Goal: Task Accomplishment & Management: Manage account settings

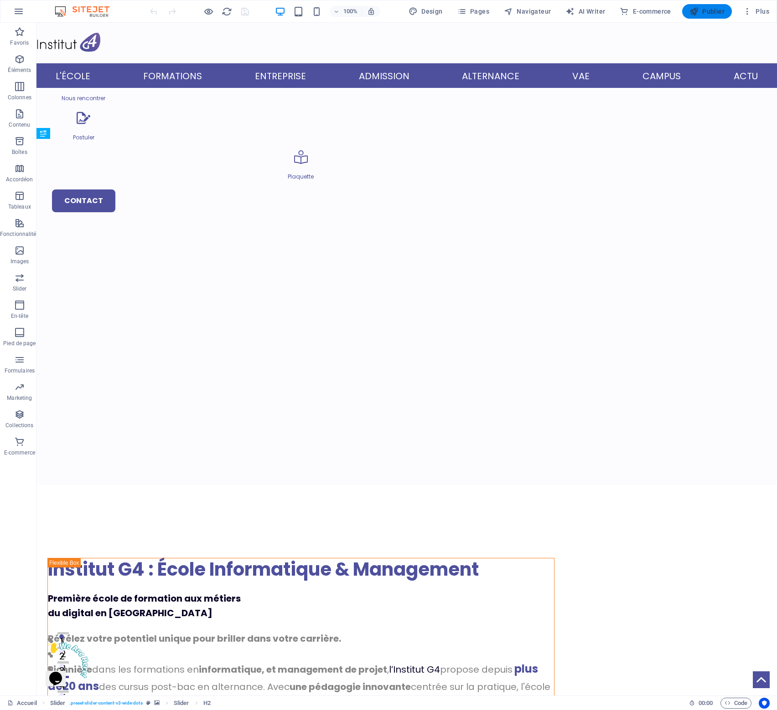
click at [717, 12] on span "Publier" at bounding box center [706, 11] width 35 height 9
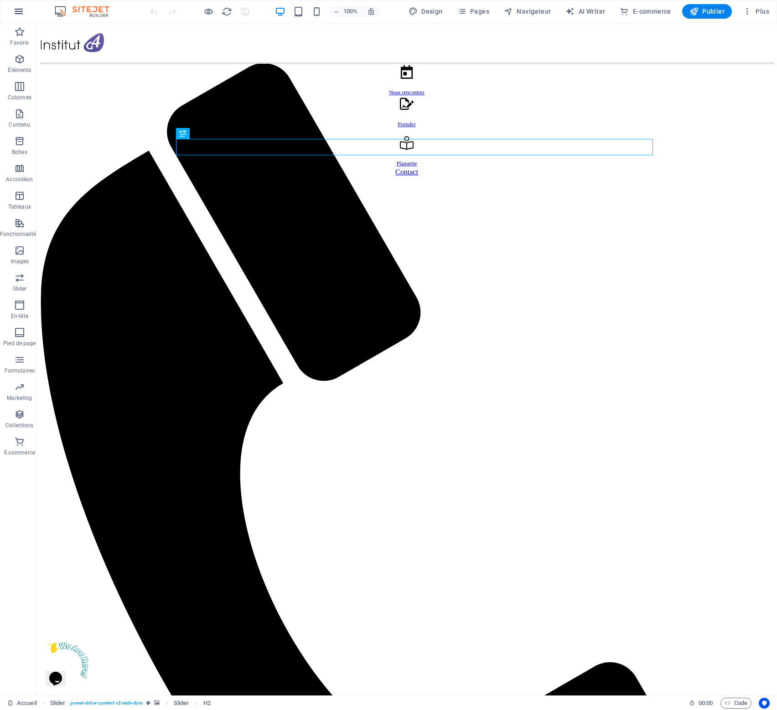
click at [18, 12] on icon "button" at bounding box center [18, 11] width 11 height 11
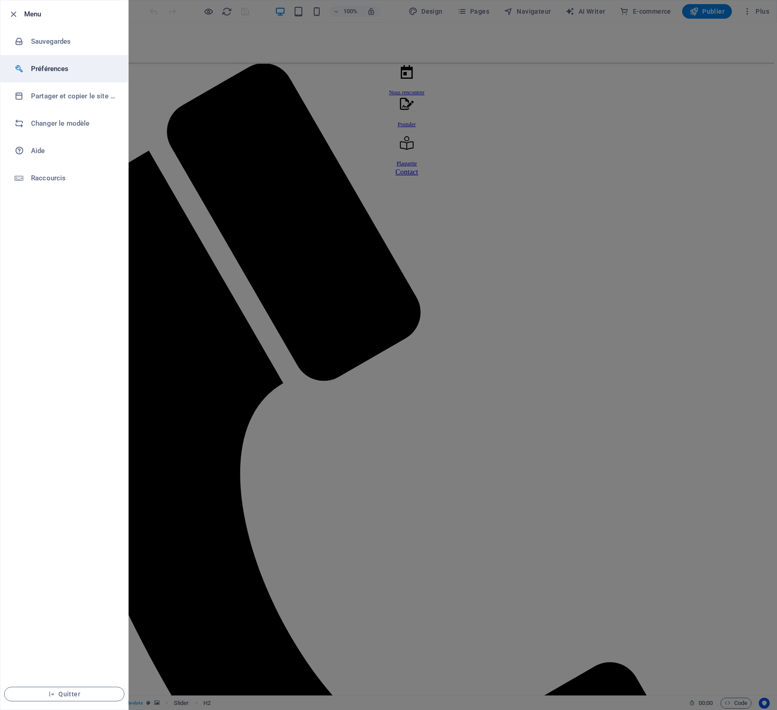
click at [51, 68] on h6 "Préférences" at bounding box center [73, 68] width 84 height 11
select select "fr"
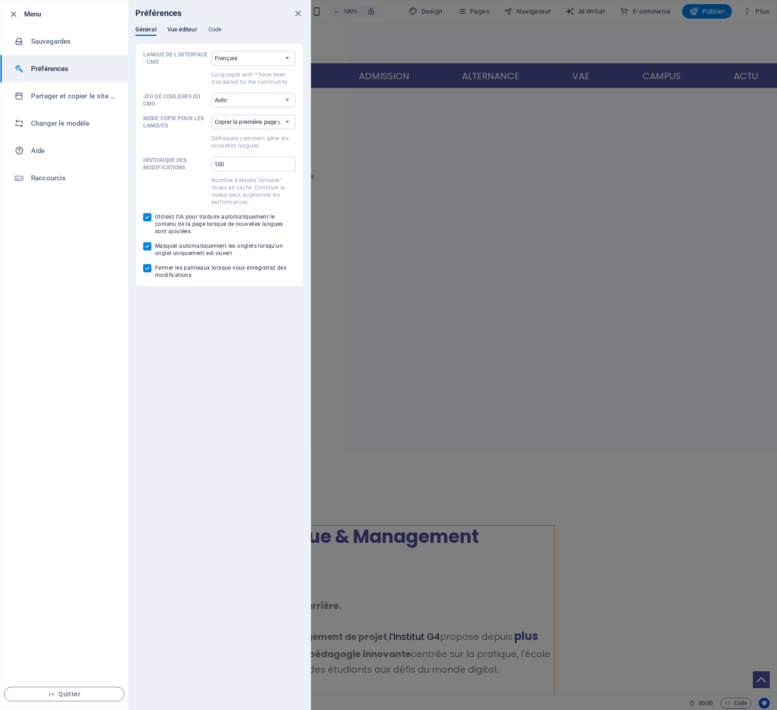
click at [190, 27] on span "Vue éditeur" at bounding box center [182, 30] width 30 height 13
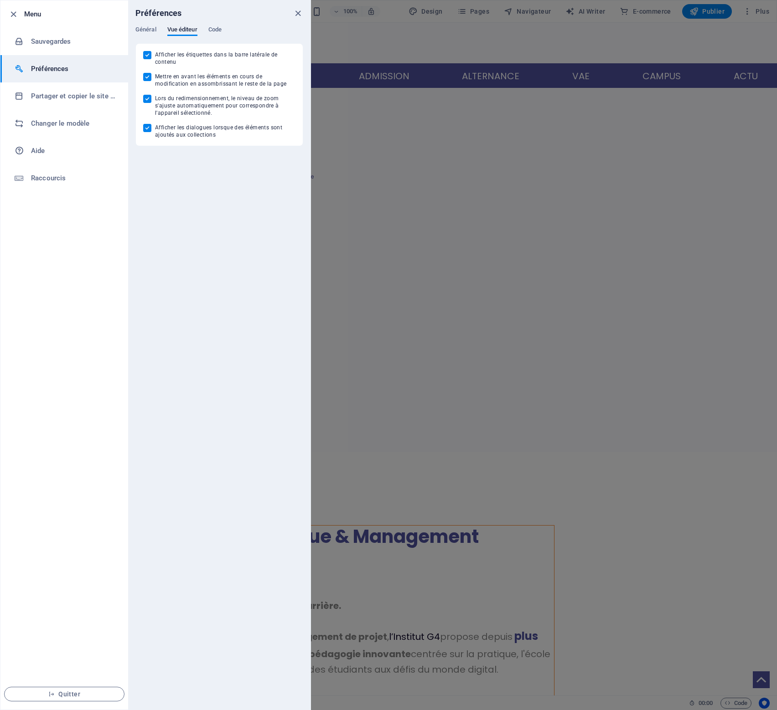
click at [223, 27] on div "Général Vue éditeur Code" at bounding box center [219, 34] width 168 height 17
click at [217, 28] on span "Code" at bounding box center [214, 30] width 13 height 13
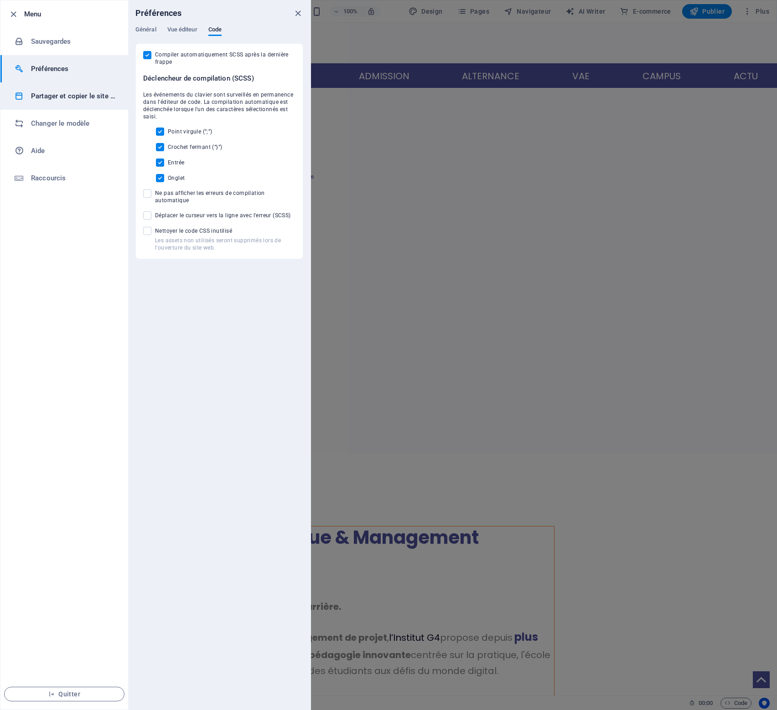
click at [78, 97] on h6 "Partager et copier le site web" at bounding box center [73, 96] width 84 height 11
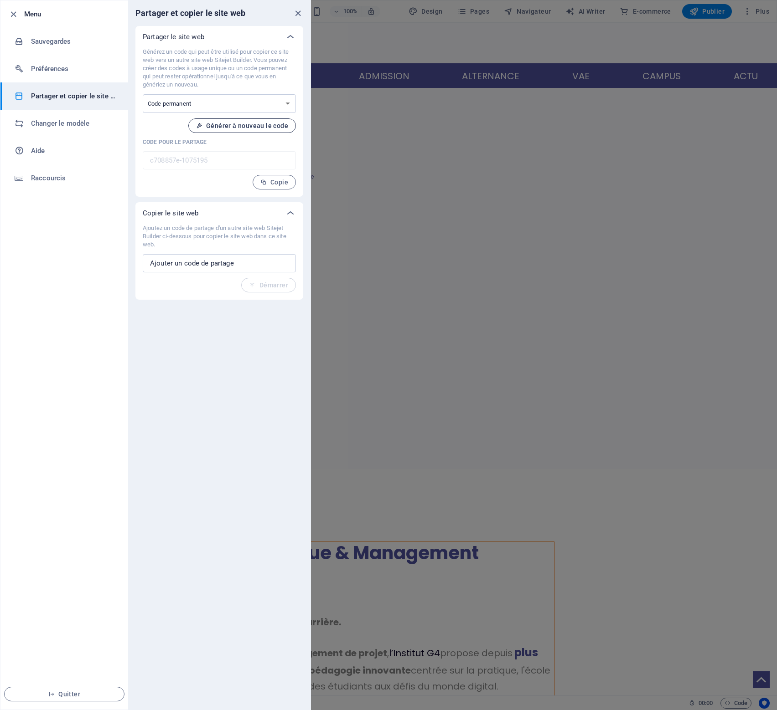
click at [252, 123] on span "Générer à nouveau le code" at bounding box center [242, 125] width 92 height 7
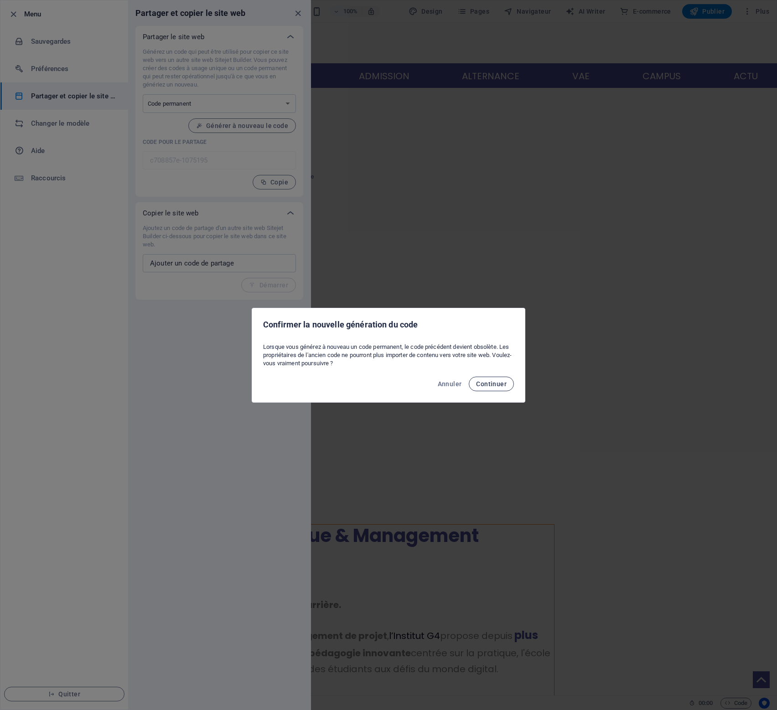
click at [498, 387] on span "Continuer" at bounding box center [491, 384] width 31 height 7
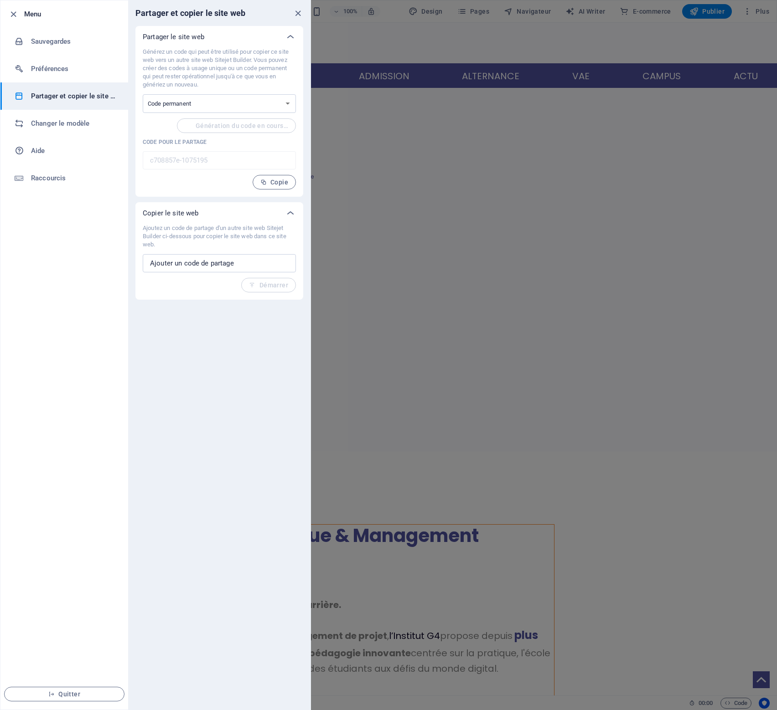
type input "75eeeb7f-1075195"
click at [273, 180] on span "Copie" at bounding box center [274, 182] width 28 height 7
click at [60, 124] on h6 "Changer le modèle" at bounding box center [73, 123] width 84 height 11
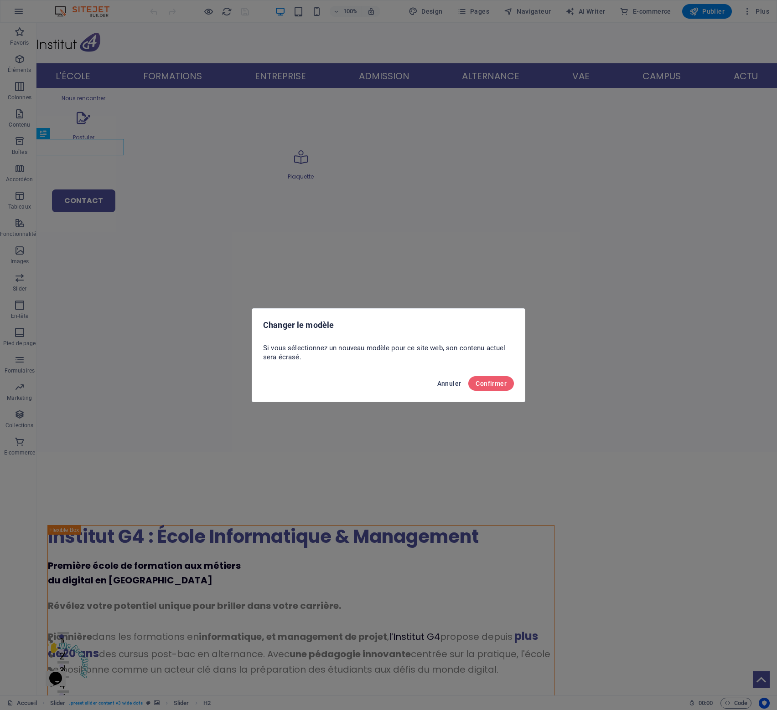
click at [452, 384] on span "Annuler" at bounding box center [449, 383] width 24 height 7
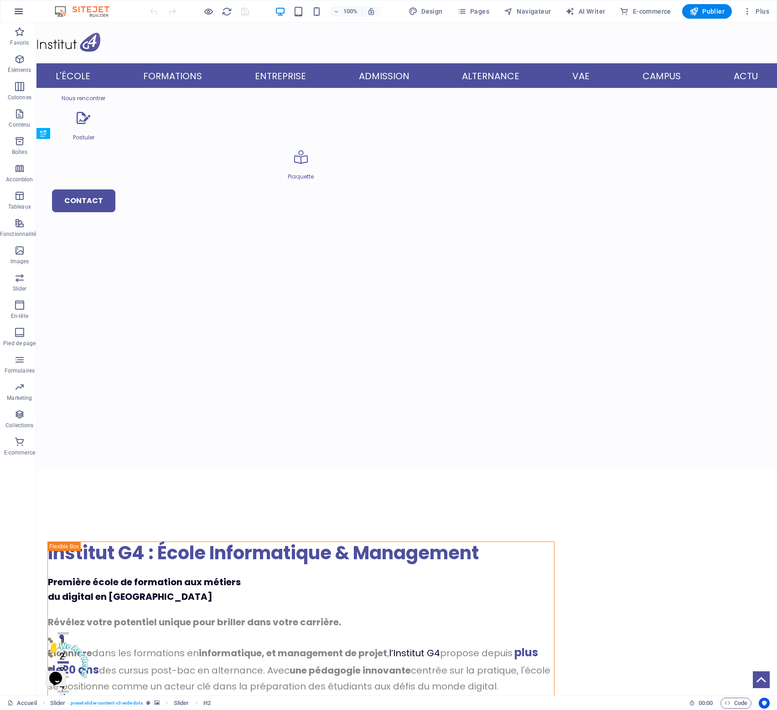
click at [21, 10] on icon "button" at bounding box center [18, 11] width 11 height 11
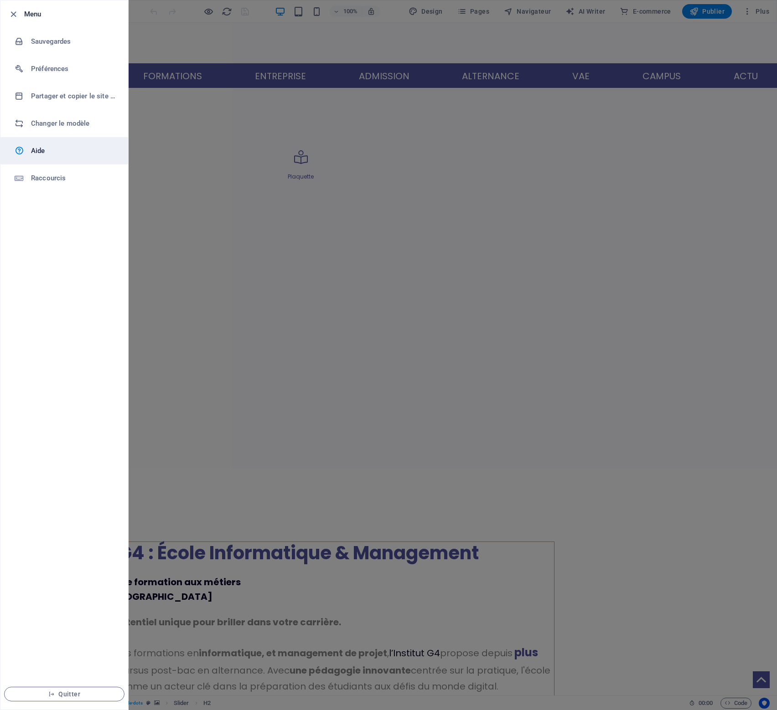
click at [52, 153] on h6 "Aide" at bounding box center [73, 150] width 84 height 11
click at [15, 12] on icon "button" at bounding box center [13, 14] width 10 height 10
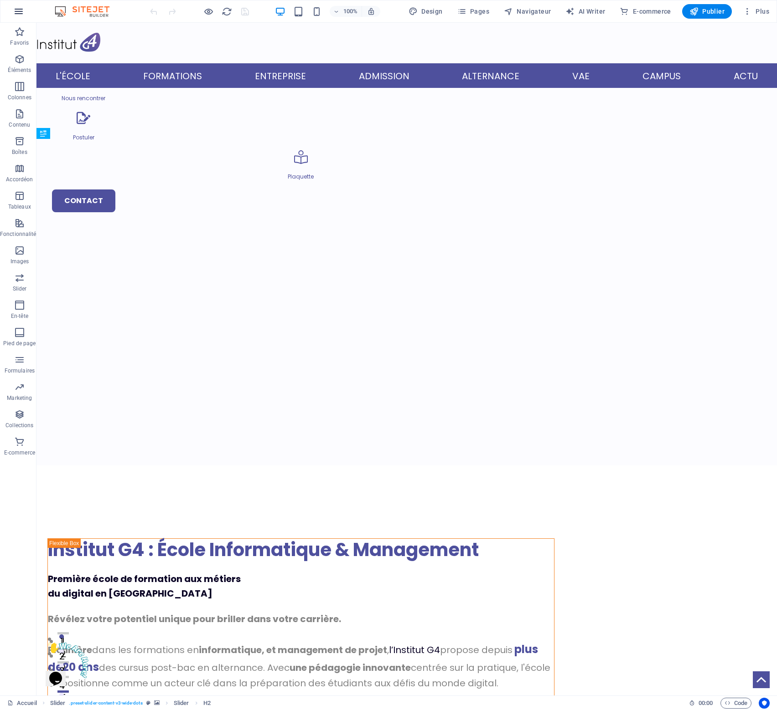
click at [23, 14] on icon "button" at bounding box center [18, 11] width 11 height 11
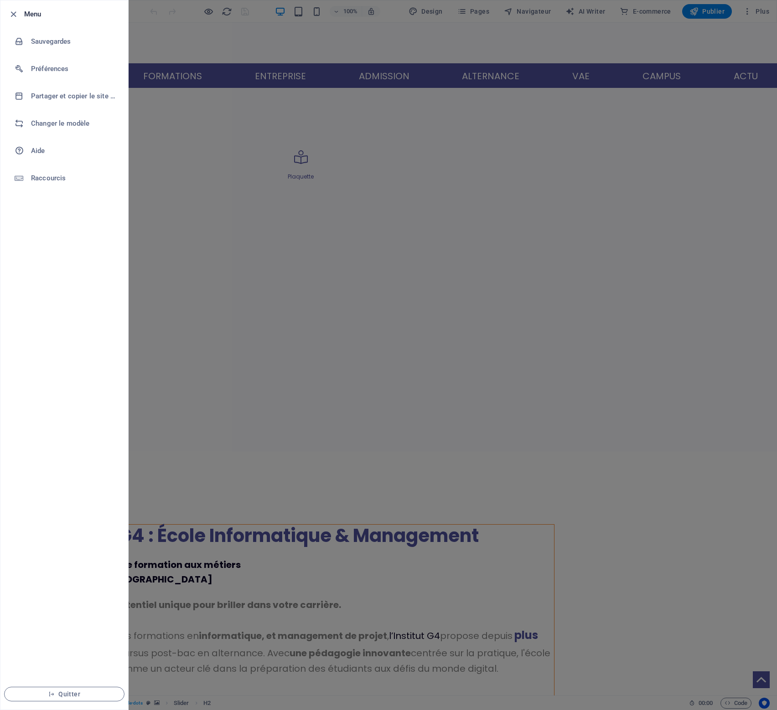
click at [23, 14] on div at bounding box center [16, 14] width 16 height 11
click at [11, 13] on icon "button" at bounding box center [13, 14] width 10 height 10
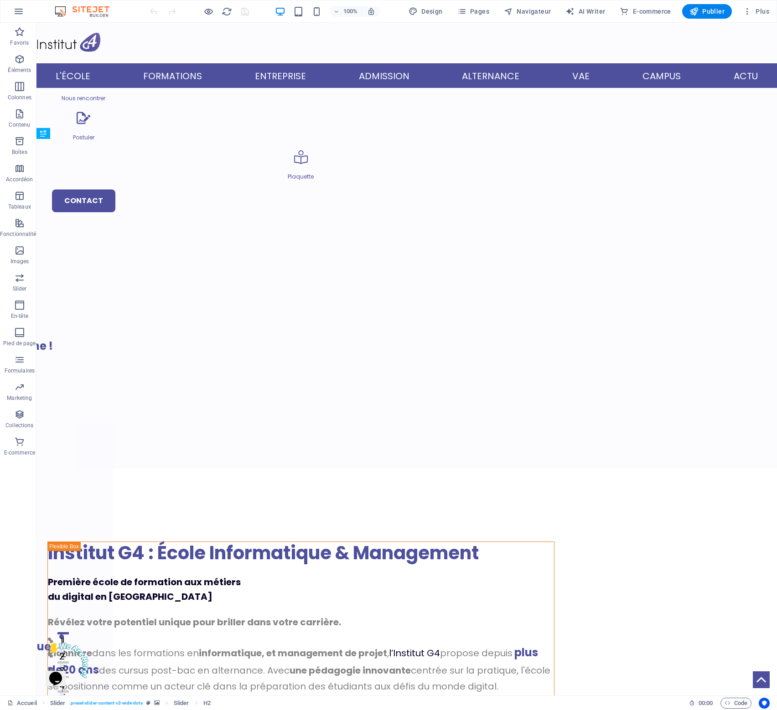
click at [40, 672] on icon "Fermer" at bounding box center [40, 676] width 0 height 8
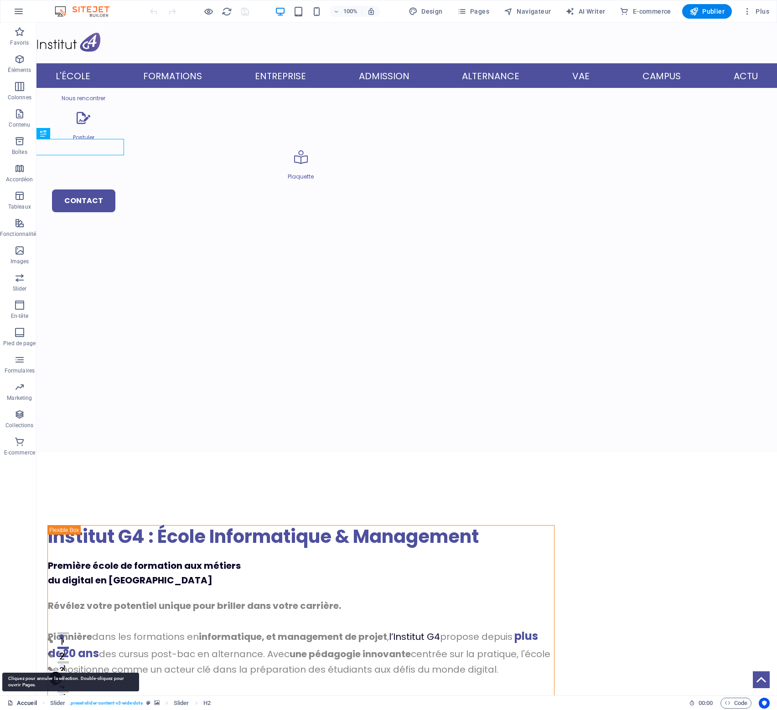
click at [20, 702] on link "Accueil" at bounding box center [22, 703] width 30 height 11
click at [33, 702] on link "Accueil" at bounding box center [22, 703] width 30 height 11
click at [10, 703] on icon at bounding box center [10, 703] width 6 height 6
click at [26, 703] on link "Accueil" at bounding box center [22, 703] width 30 height 11
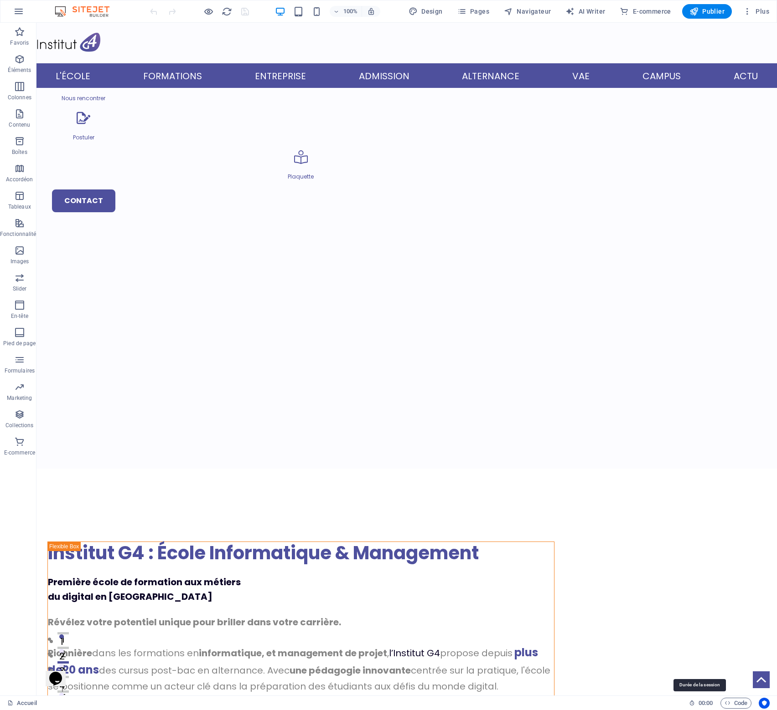
click at [702, 703] on span "00 : 00" at bounding box center [705, 703] width 14 height 11
click at [767, 702] on button "Usercentrics" at bounding box center [763, 703] width 11 height 11
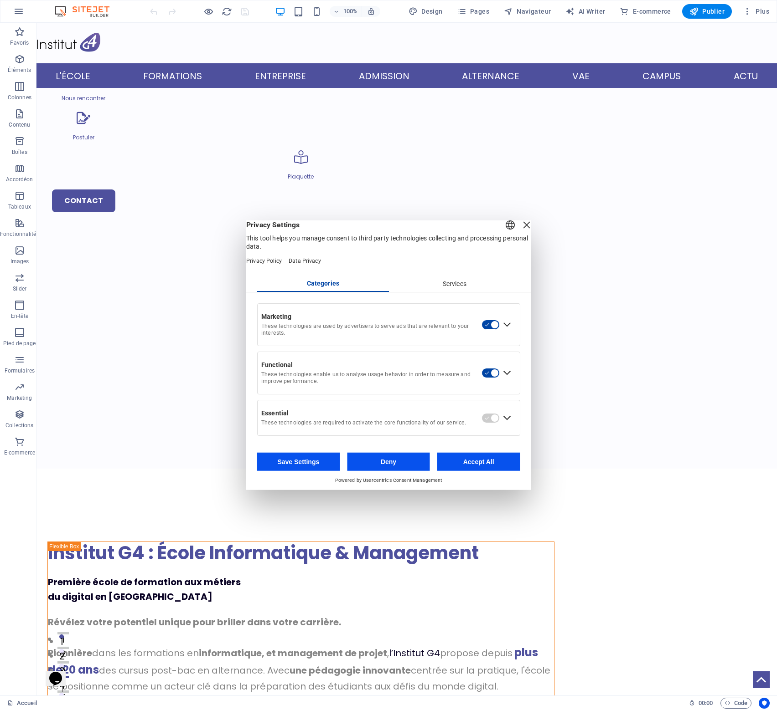
click at [520, 227] on div "Close Layer" at bounding box center [526, 224] width 13 height 13
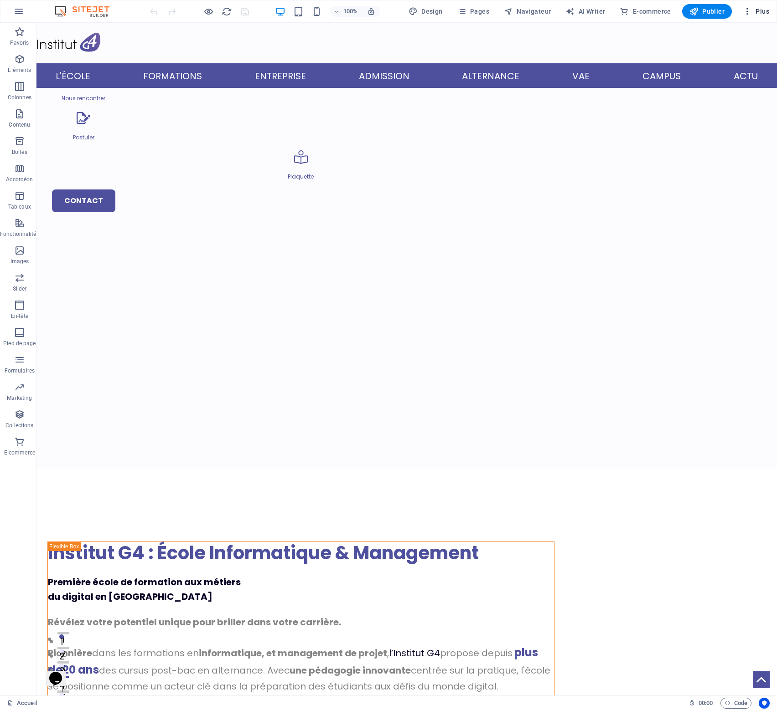
click at [763, 10] on span "Plus" at bounding box center [755, 11] width 26 height 9
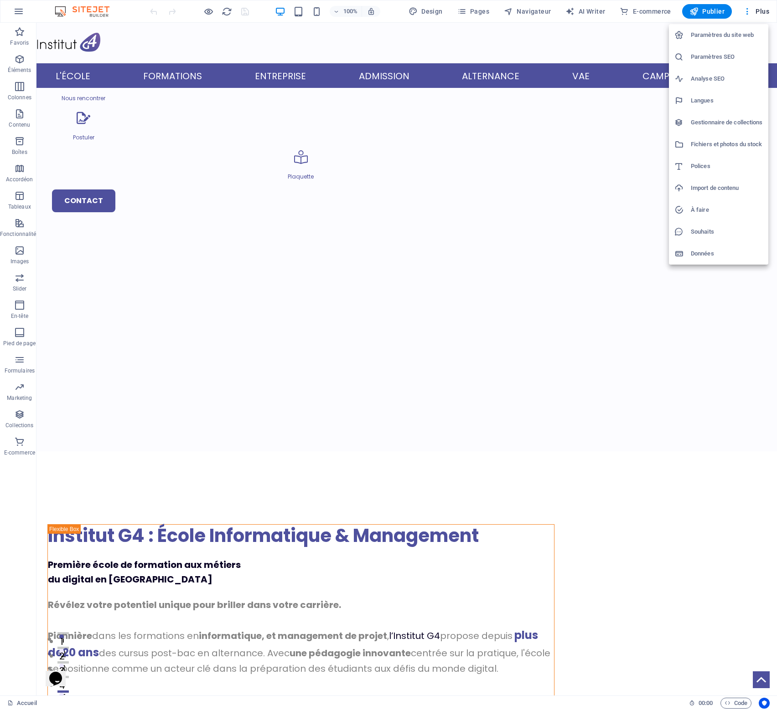
click at [747, 33] on h6 "Paramètres du site web" at bounding box center [726, 35] width 72 height 11
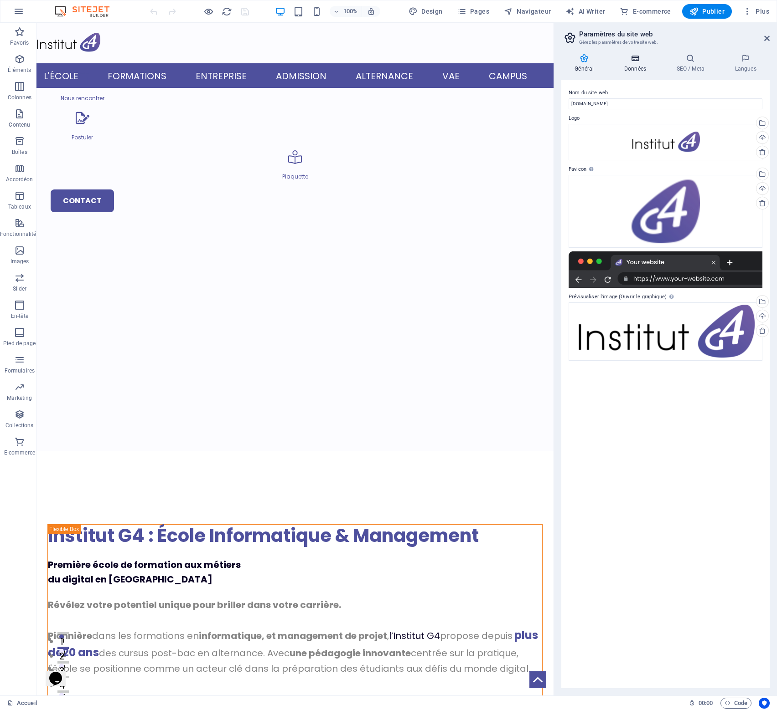
click at [641, 63] on h4 "Données" at bounding box center [637, 63] width 52 height 19
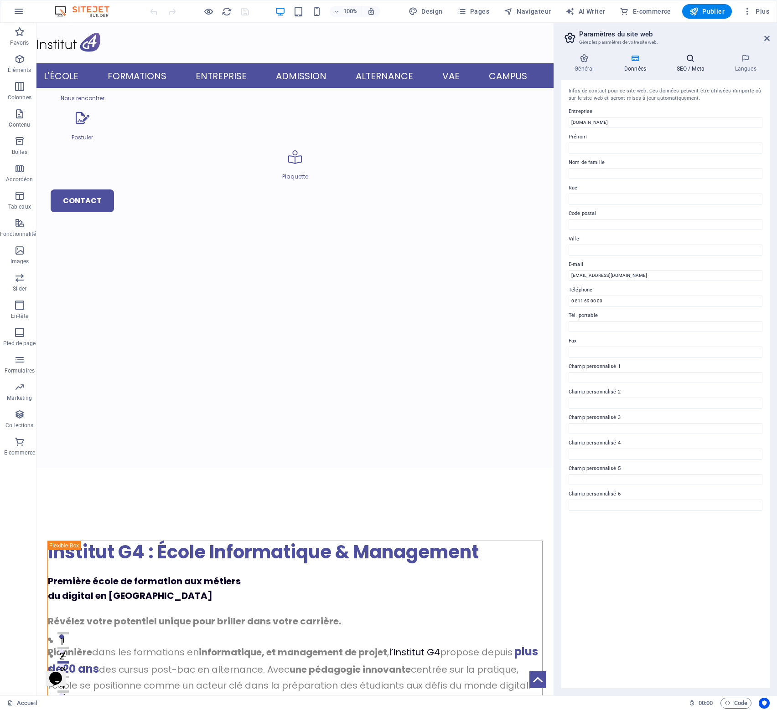
click at [689, 62] on icon at bounding box center [690, 58] width 55 height 9
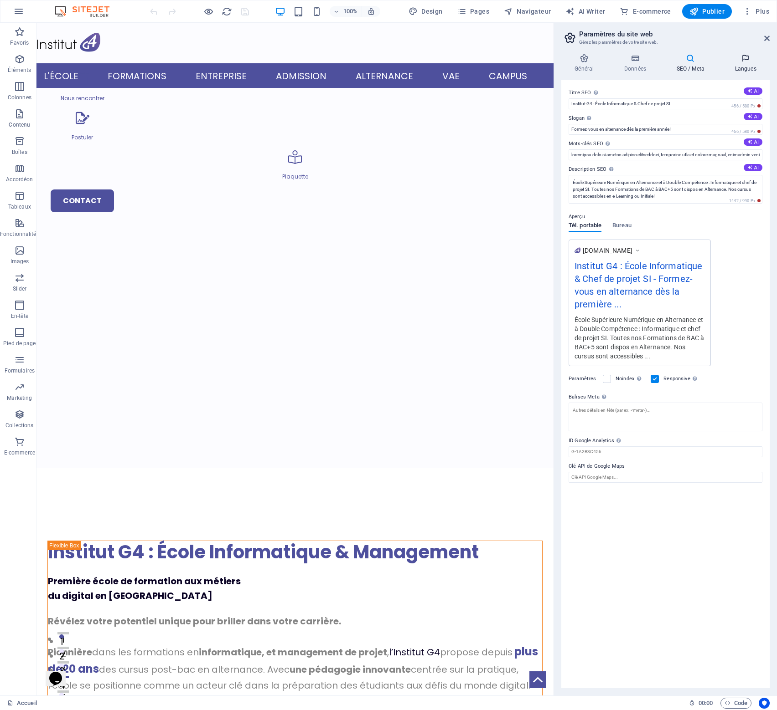
click at [741, 63] on h4 "Langues" at bounding box center [745, 63] width 48 height 19
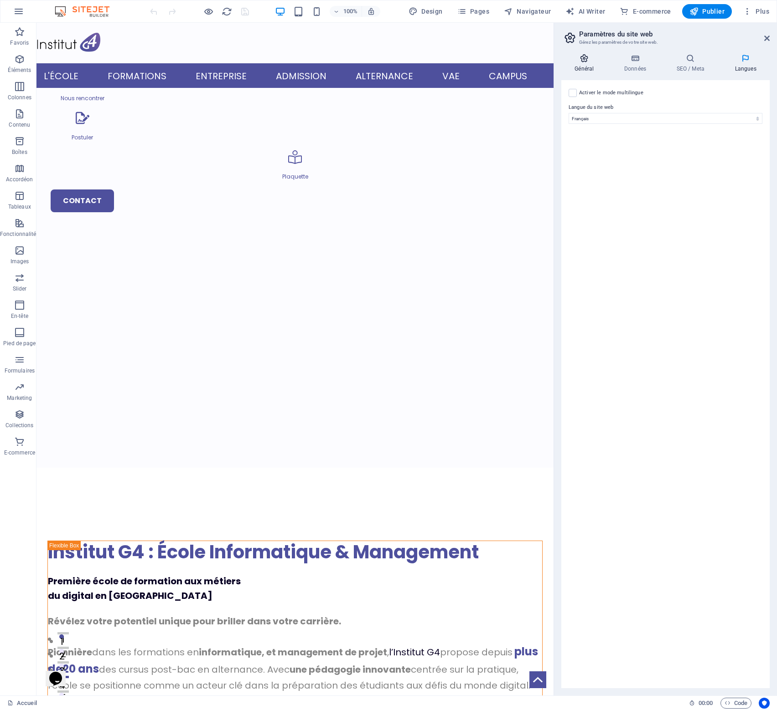
click at [583, 62] on icon at bounding box center [584, 58] width 46 height 9
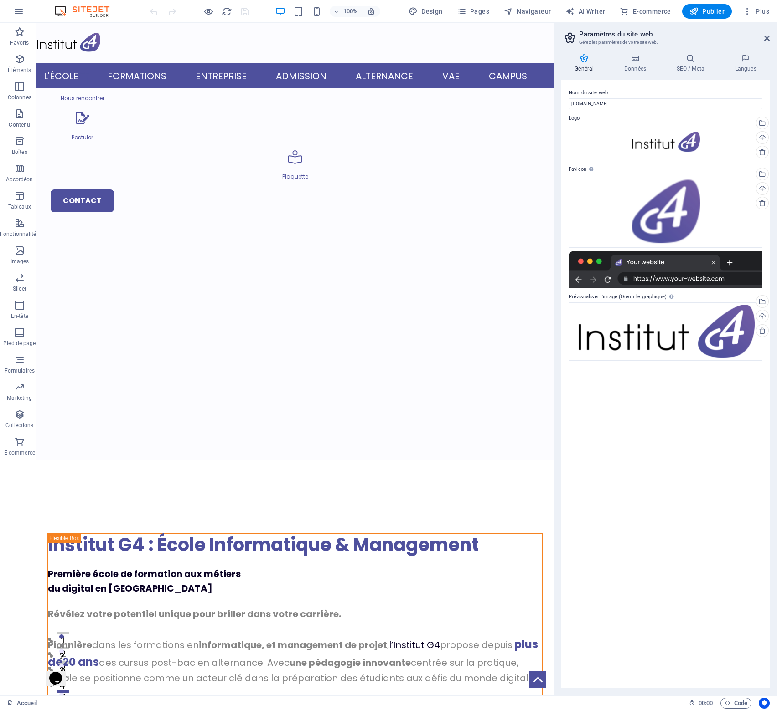
click at [604, 40] on h3 "Gérez les paramètres de votre site web." at bounding box center [665, 42] width 172 height 8
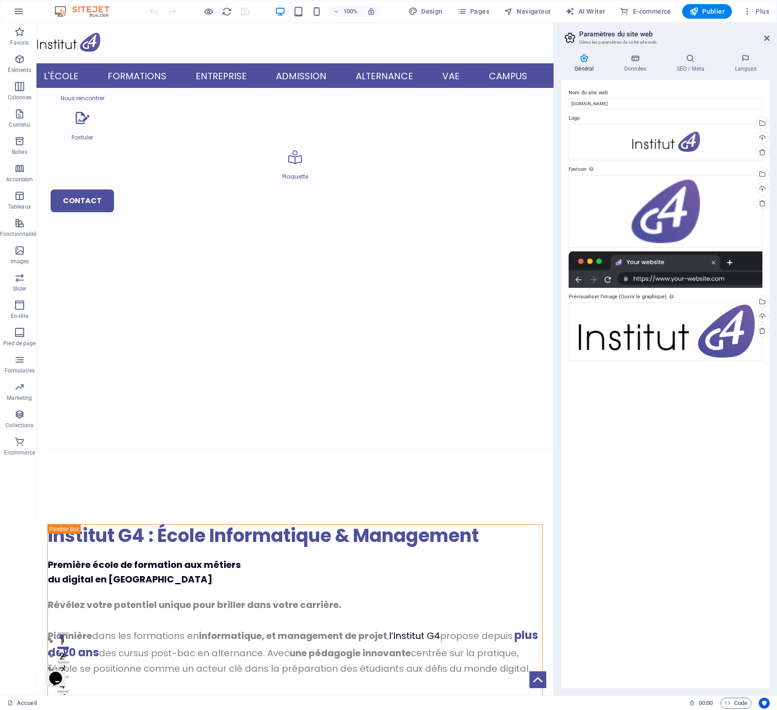
click at [586, 61] on icon at bounding box center [584, 58] width 46 height 9
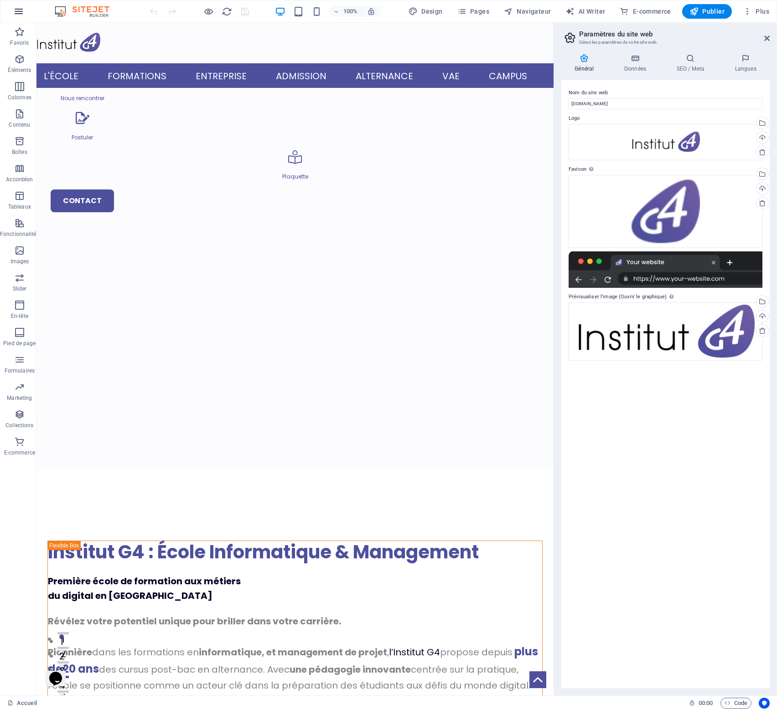
click at [16, 13] on icon "button" at bounding box center [18, 11] width 11 height 11
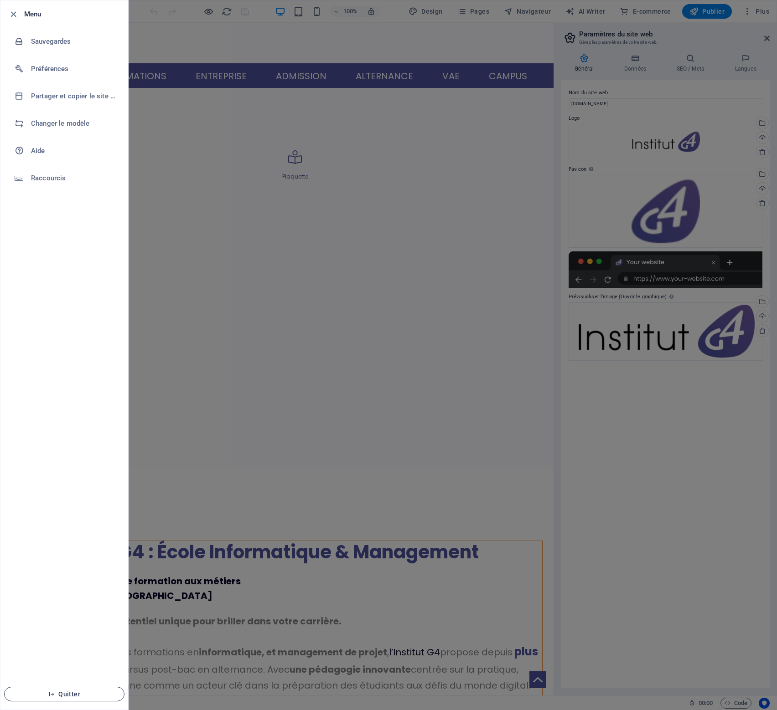
click at [52, 692] on icon "button" at bounding box center [51, 694] width 6 height 6
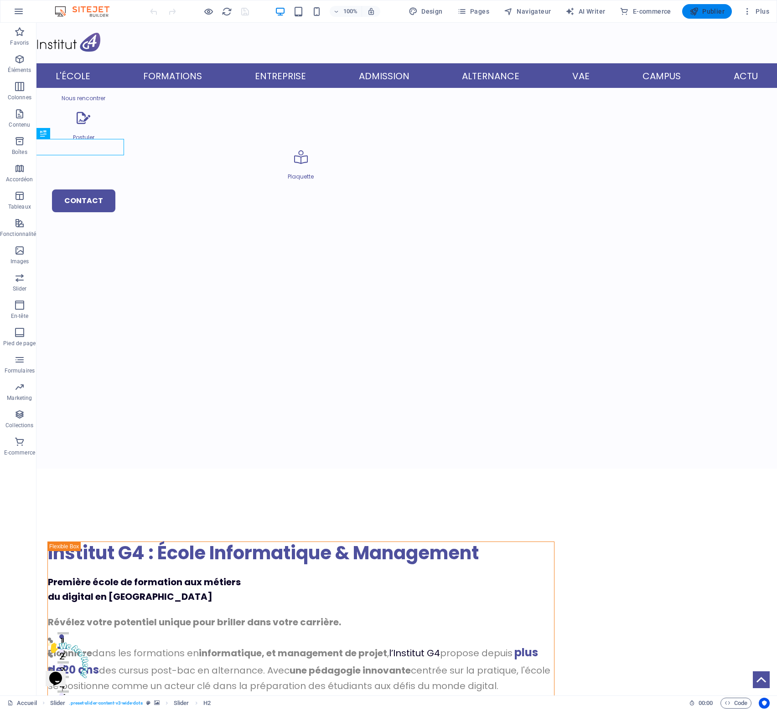
click at [705, 9] on span "Publier" at bounding box center [706, 11] width 35 height 9
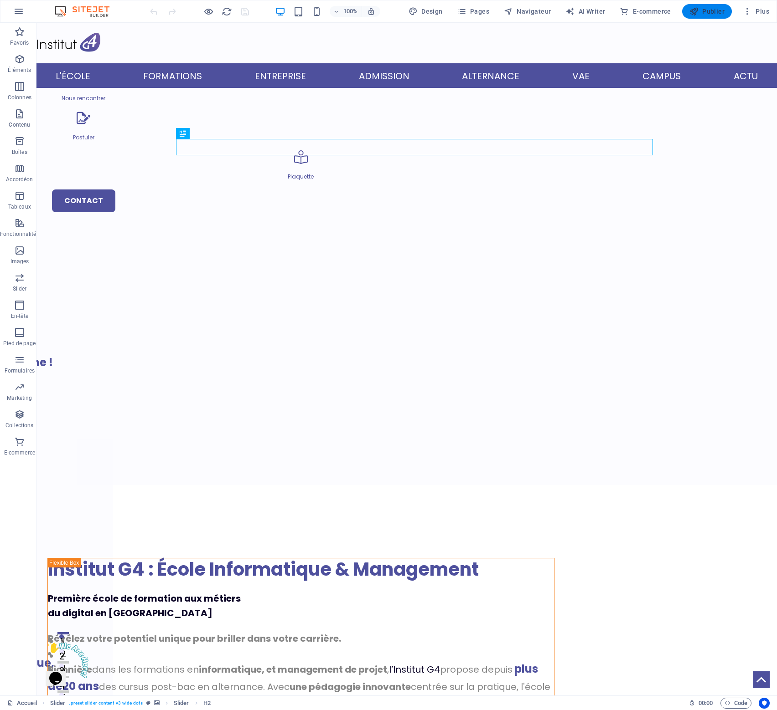
click at [718, 10] on span "Publier" at bounding box center [706, 11] width 35 height 9
drag, startPoint x: 706, startPoint y: 12, endPoint x: 549, endPoint y: -28, distance: 162.7
click at [549, 0] on html "[DOMAIN_NAME] Accueil Favoris Éléments Colonnes Contenu Boîtes Accordéon Tablea…" at bounding box center [388, 355] width 777 height 710
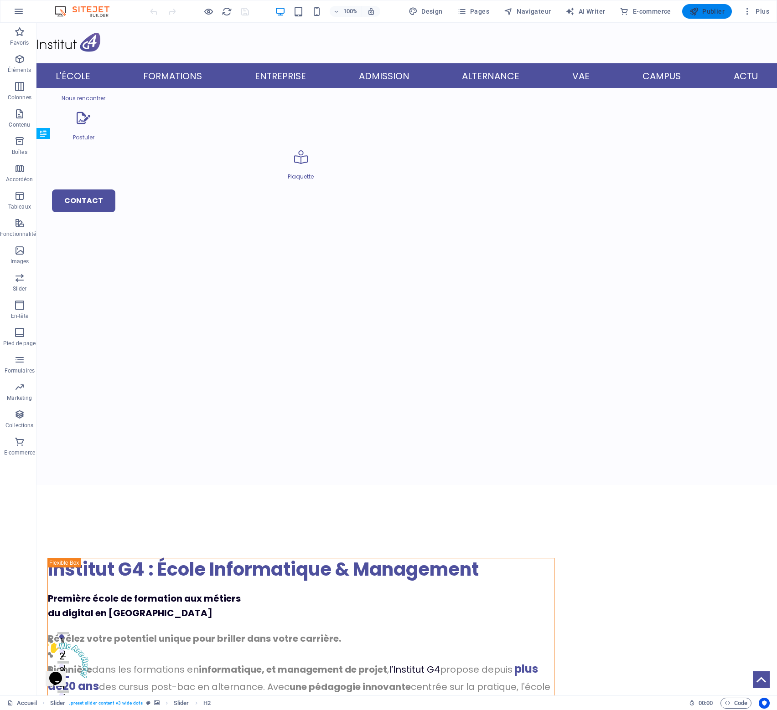
click at [705, 13] on span "Publier" at bounding box center [706, 11] width 35 height 9
